Goal: Navigation & Orientation: Find specific page/section

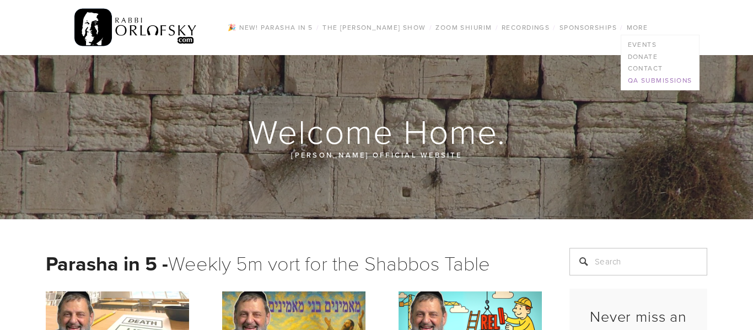
click at [643, 82] on link "QA Submissions" at bounding box center [660, 80] width 78 height 12
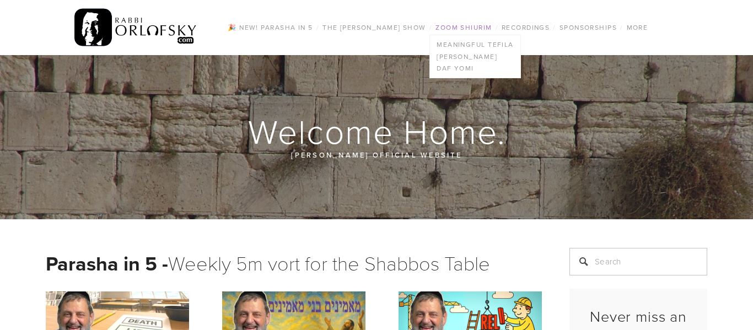
click at [473, 29] on link "Zoom Shiurim" at bounding box center [463, 27] width 63 height 14
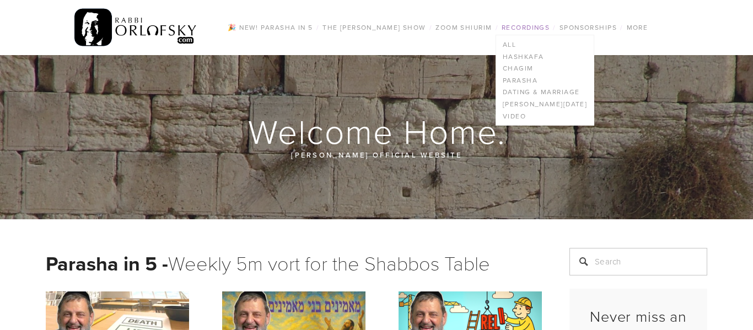
click at [535, 31] on link "Recordings" at bounding box center [525, 27] width 55 height 14
click at [518, 47] on link "All" at bounding box center [545, 45] width 98 height 12
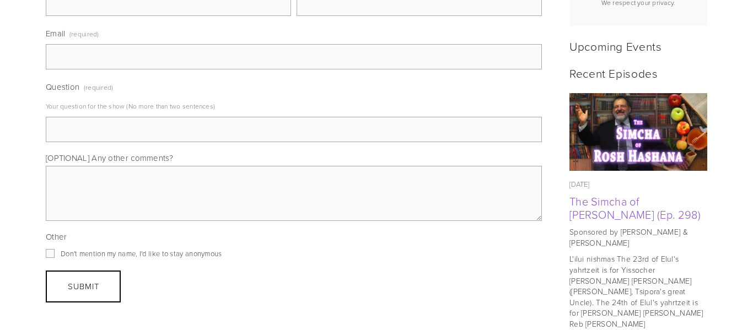
scroll to position [473, 0]
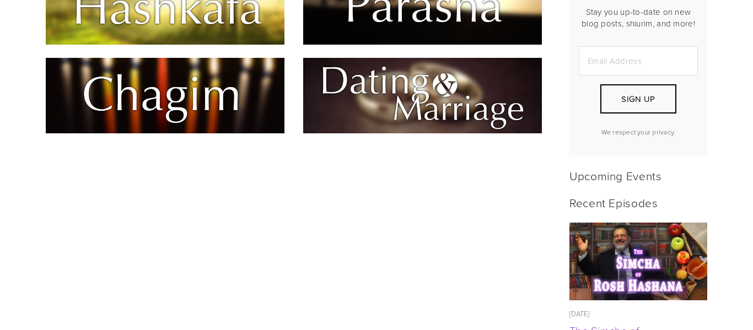
scroll to position [316, 0]
